Goal: Book appointment/travel/reservation

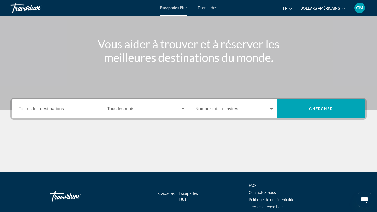
scroll to position [47, 0]
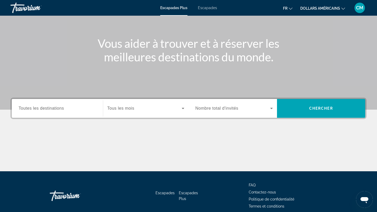
click at [232, 110] on span "Nombre total d'invités" at bounding box center [216, 108] width 43 height 4
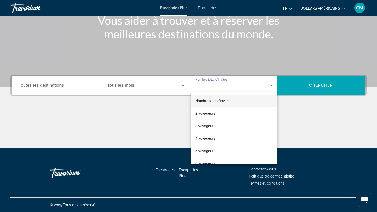
scroll to position [70, 0]
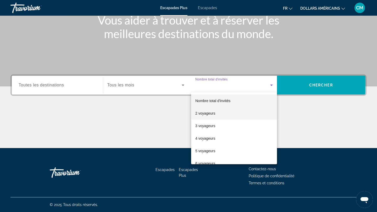
click at [225, 115] on mat-option "2 voyageurs" at bounding box center [234, 113] width 86 height 13
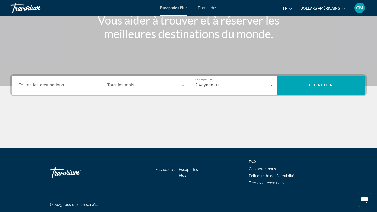
click at [61, 89] on div "Widget de recherche" at bounding box center [57, 85] width 77 height 15
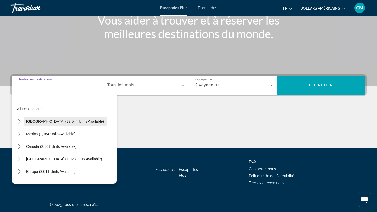
scroll to position [11, 0]
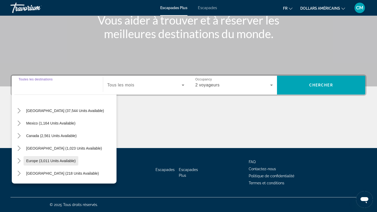
click at [61, 159] on span "Europe (3,011 units available)" at bounding box center [50, 161] width 49 height 4
type input "**********"
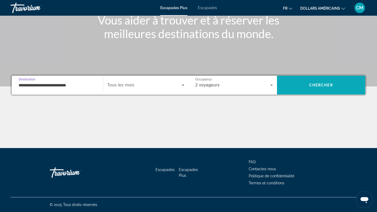
click at [305, 85] on span "Recherche" at bounding box center [321, 85] width 88 height 13
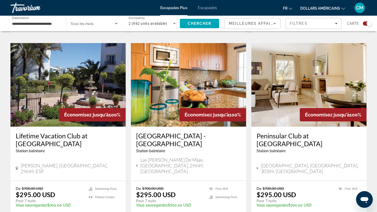
scroll to position [358, 0]
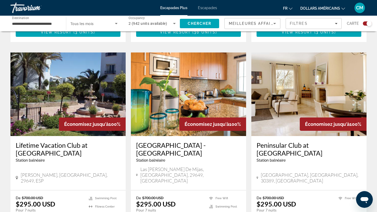
click at [183, 92] on img "Contenu principal" at bounding box center [188, 95] width 115 height 84
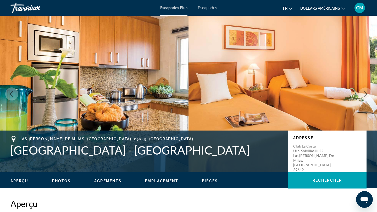
click at [363, 94] on icon "Next image" at bounding box center [365, 94] width 6 height 6
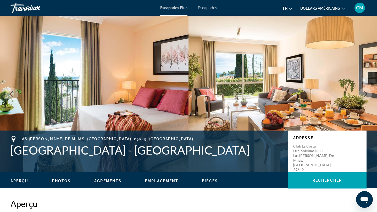
click at [363, 94] on icon "Next image" at bounding box center [365, 94] width 6 height 6
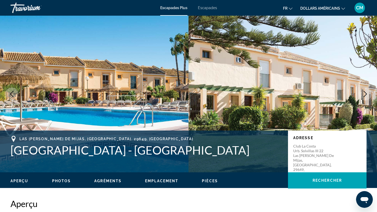
click at [363, 94] on icon "Next image" at bounding box center [365, 94] width 6 height 6
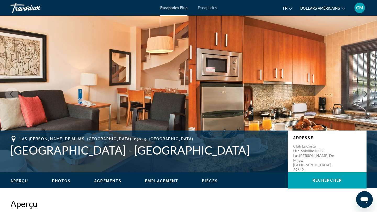
click at [363, 94] on icon "Next image" at bounding box center [365, 94] width 6 height 6
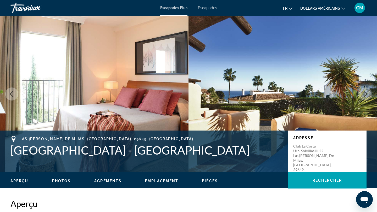
click at [363, 94] on icon "Next image" at bounding box center [365, 94] width 6 height 6
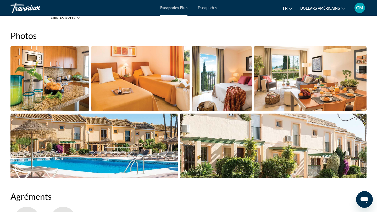
scroll to position [128, 0]
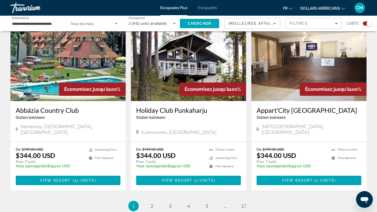
scroll to position [777, 0]
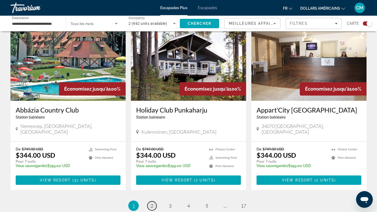
click at [153, 202] on link "page 2" at bounding box center [151, 206] width 9 height 9
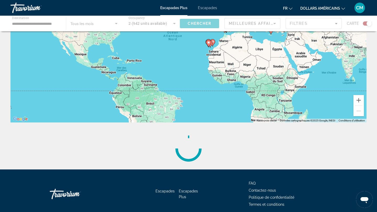
scroll to position [71, 0]
